Goal: Entertainment & Leisure: Consume media (video, audio)

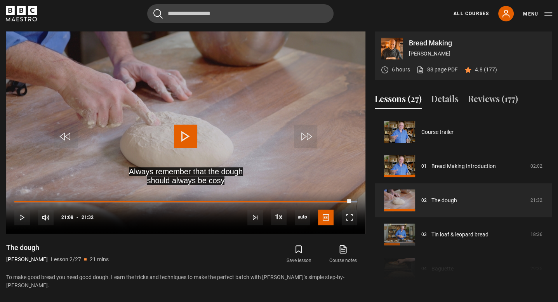
scroll to position [31, 0]
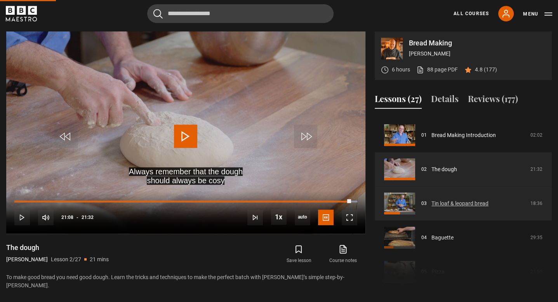
click at [462, 207] on link "Tin loaf & leopard bread" at bounding box center [460, 204] width 57 height 8
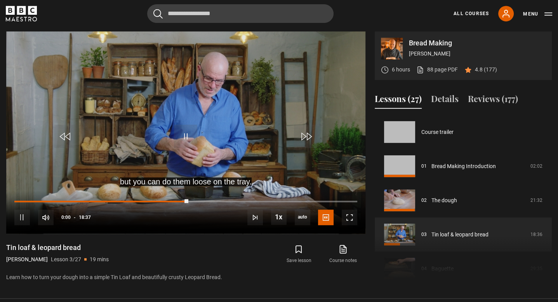
scroll to position [68, 0]
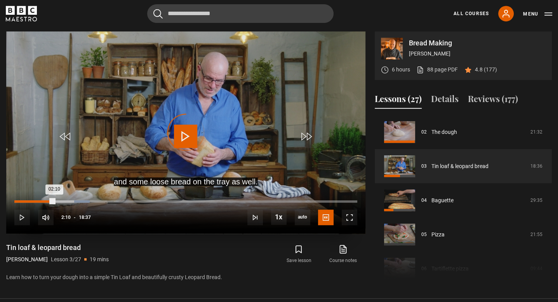
click at [54, 200] on div "Loaded : 21.93%" at bounding box center [51, 201] width 75 height 2
click at [39, 200] on div "02:11" at bounding box center [34, 201] width 40 height 2
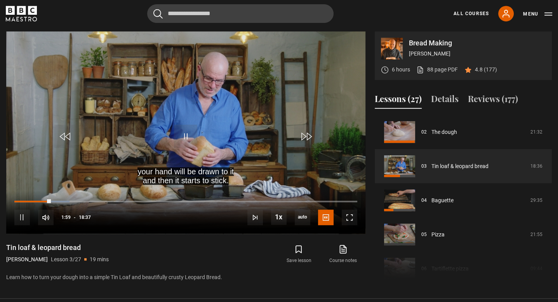
click at [234, 270] on div "Tin loaf & leopard bread [PERSON_NAME] Lesson 3/27 19 mins Learn how to turn yo…" at bounding box center [185, 262] width 359 height 38
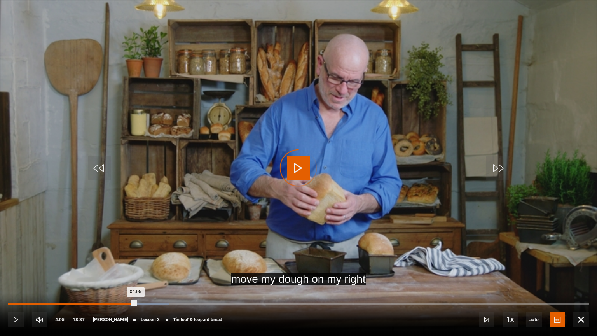
click at [171, 302] on div "Loaded : 27.75% 01:22 04:05" at bounding box center [298, 303] width 580 height 2
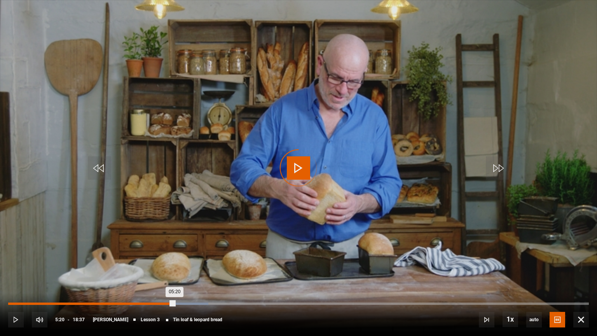
click at [209, 302] on div "Loaded : 34.47% 05:13 05:20" at bounding box center [298, 303] width 580 height 2
